Goal: Book appointment/travel/reservation

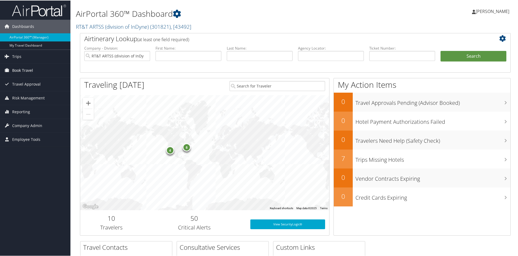
click at [18, 70] on span "Book Travel" at bounding box center [22, 70] width 21 height 14
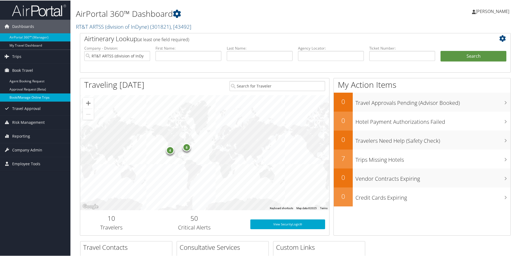
click at [24, 98] on link "Book/Manage Online Trips" at bounding box center [35, 97] width 70 height 8
